Goal: Register for event/course

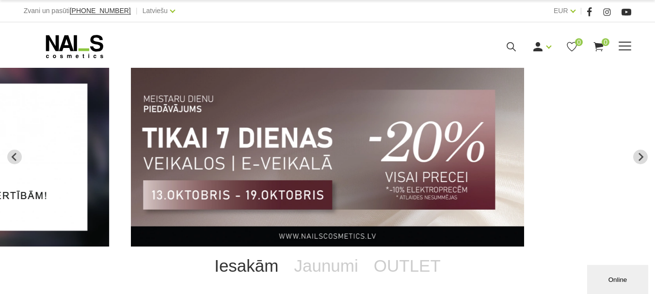
click at [0, 0] on link "Semināri klātienē" at bounding box center [0, 0] width 0 height 0
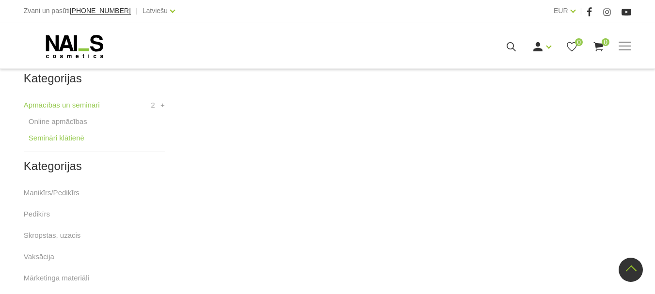
scroll to position [291, 0]
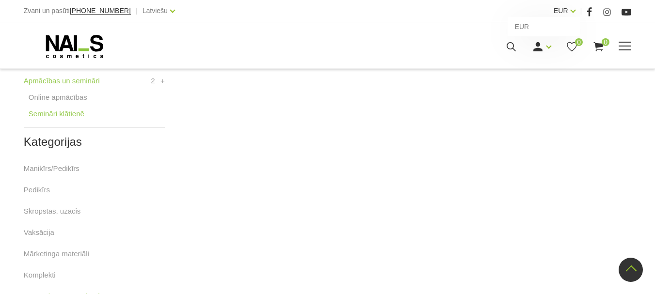
click at [568, 10] on link "EUR" at bounding box center [560, 11] width 15 height 12
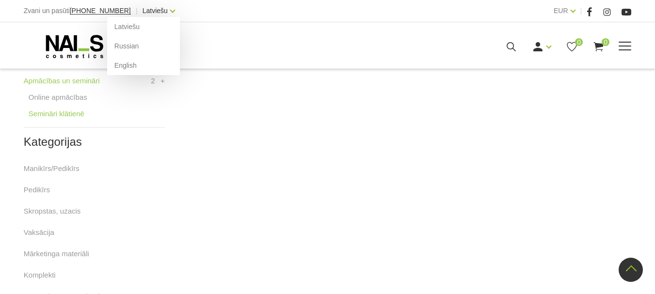
click at [148, 14] on link "Latviešu" at bounding box center [154, 11] width 25 height 12
click at [135, 44] on link "Russian" at bounding box center [143, 45] width 73 height 19
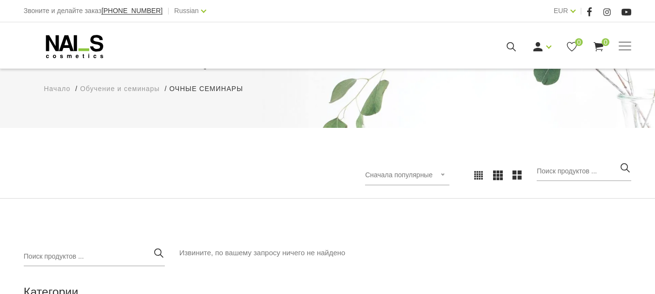
scroll to position [194, 0]
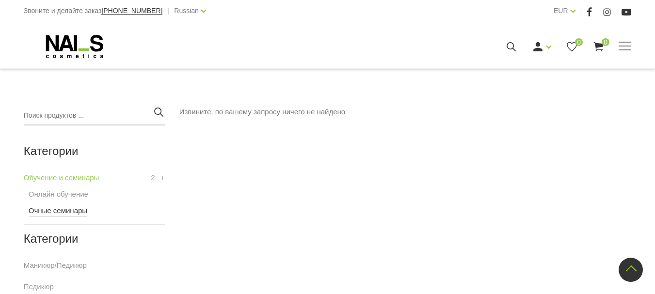
click at [73, 213] on link "Очные семинары" at bounding box center [58, 211] width 59 height 12
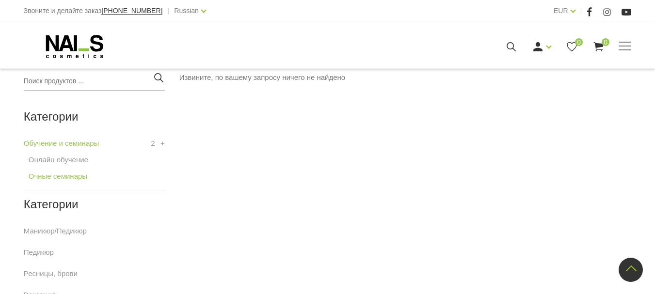
scroll to position [242, 0]
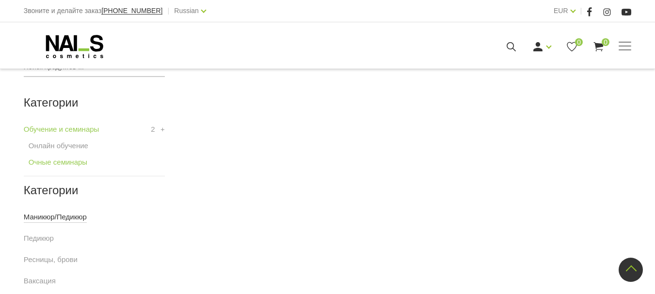
click at [31, 218] on link "Маникюр/Педикюр" at bounding box center [55, 217] width 63 height 12
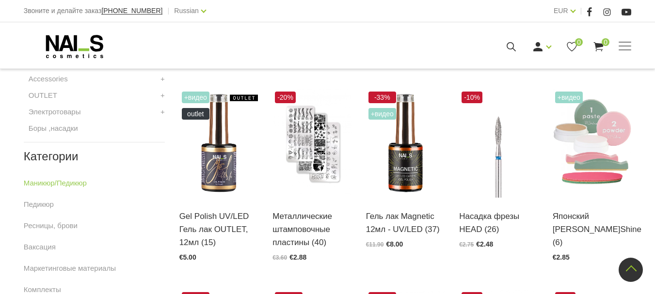
scroll to position [582, 0]
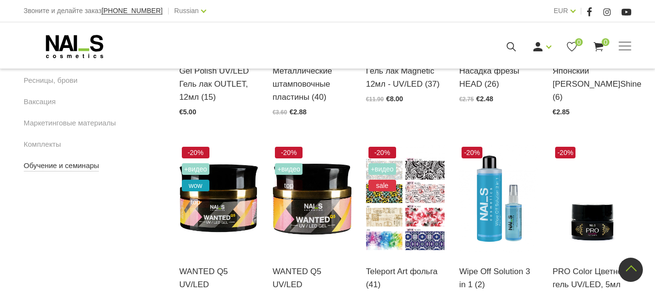
click at [85, 163] on link "Обучение и семинары" at bounding box center [62, 166] width 76 height 12
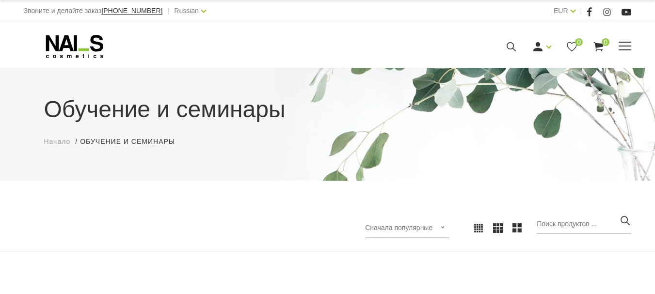
click at [0, 0] on link "Очные семинары" at bounding box center [0, 0] width 0 height 0
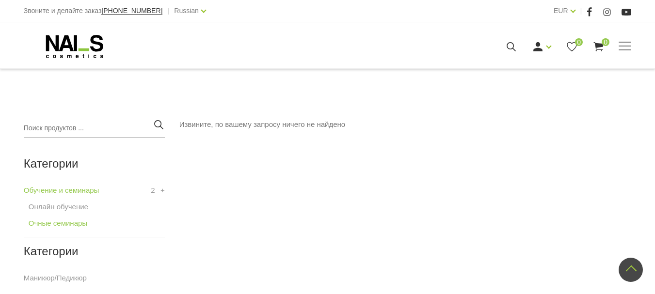
scroll to position [145, 0]
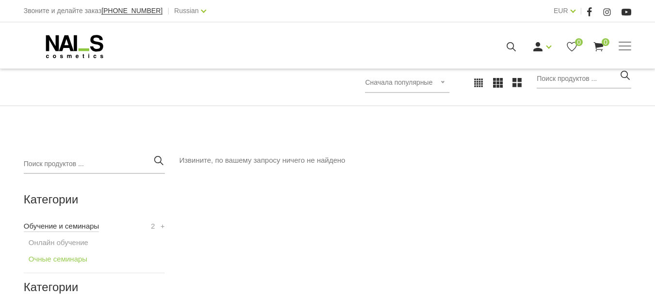
click at [63, 224] on link "Обучение и семинары" at bounding box center [62, 226] width 76 height 12
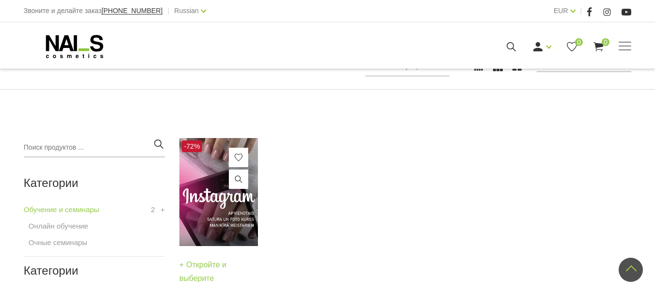
scroll to position [145, 0]
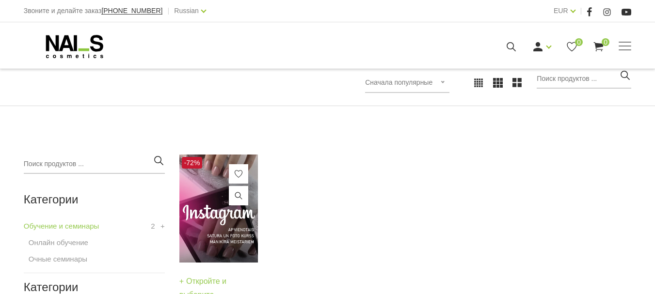
click at [222, 189] on img at bounding box center [218, 209] width 79 height 108
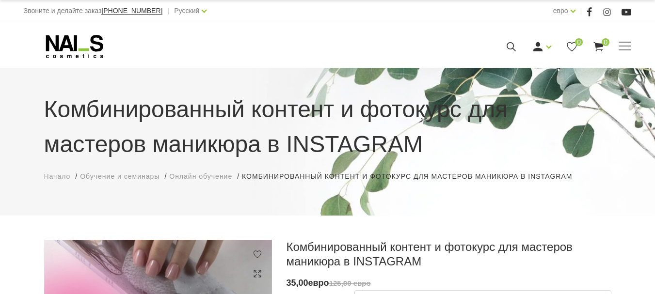
click at [210, 175] on span "Онлайн обучение" at bounding box center [200, 177] width 63 height 8
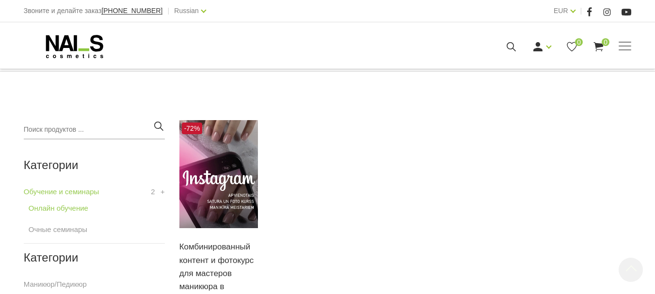
scroll to position [242, 0]
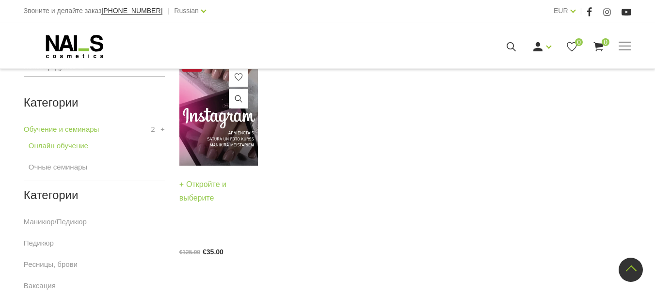
click at [204, 185] on link "Откройте и выберите" at bounding box center [218, 191] width 79 height 27
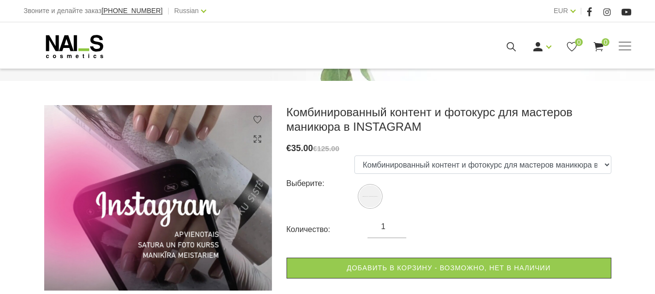
scroll to position [145, 0]
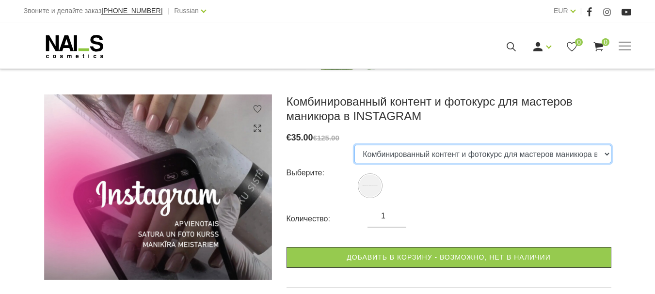
click at [606, 152] on select "Комбинированный контент и фотокурс для мастеров маникюра в INSTAGRAM" at bounding box center [482, 154] width 256 height 18
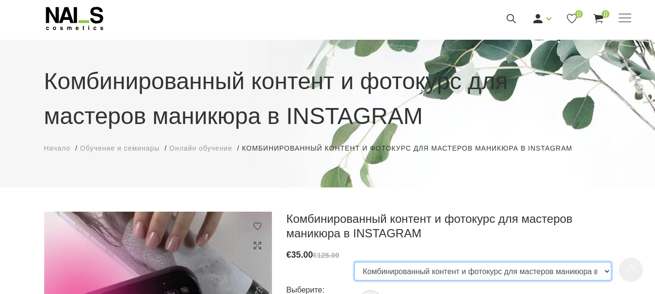
scroll to position [0, 0]
